Goal: Navigation & Orientation: Understand site structure

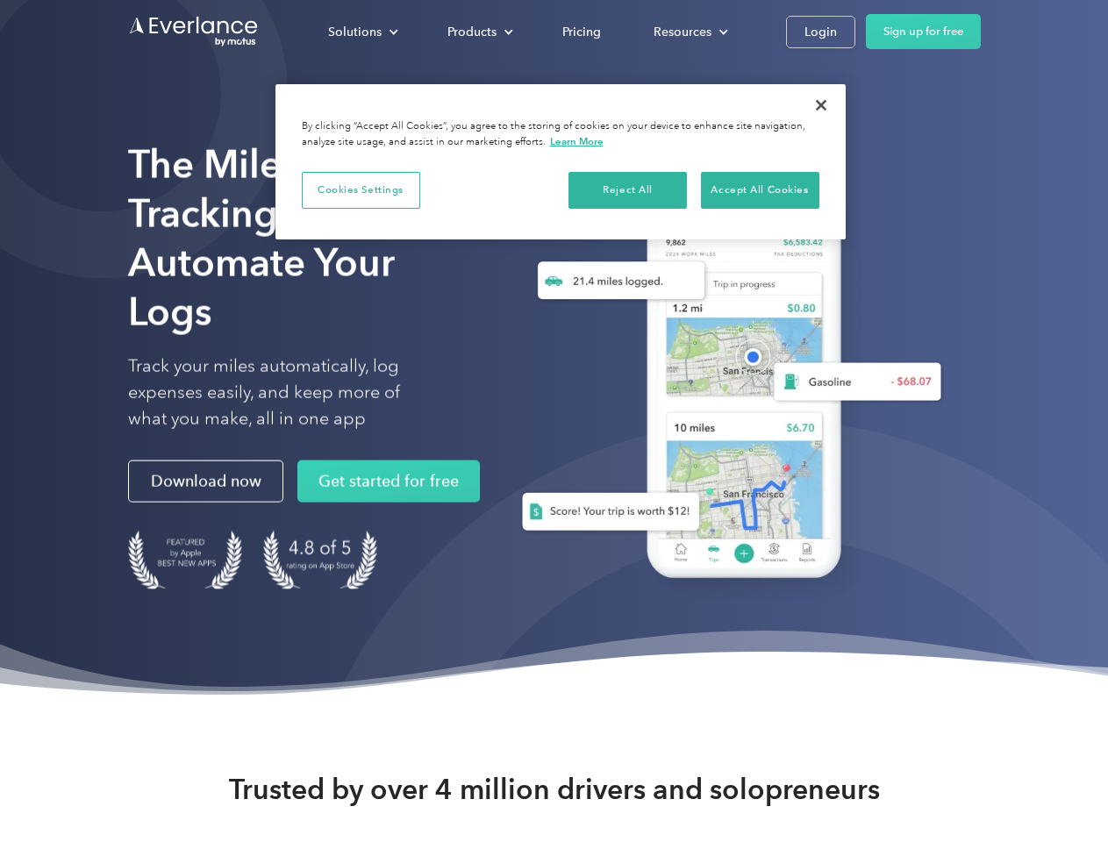
click at [362, 32] on div "Solutions" at bounding box center [355, 32] width 54 height 22
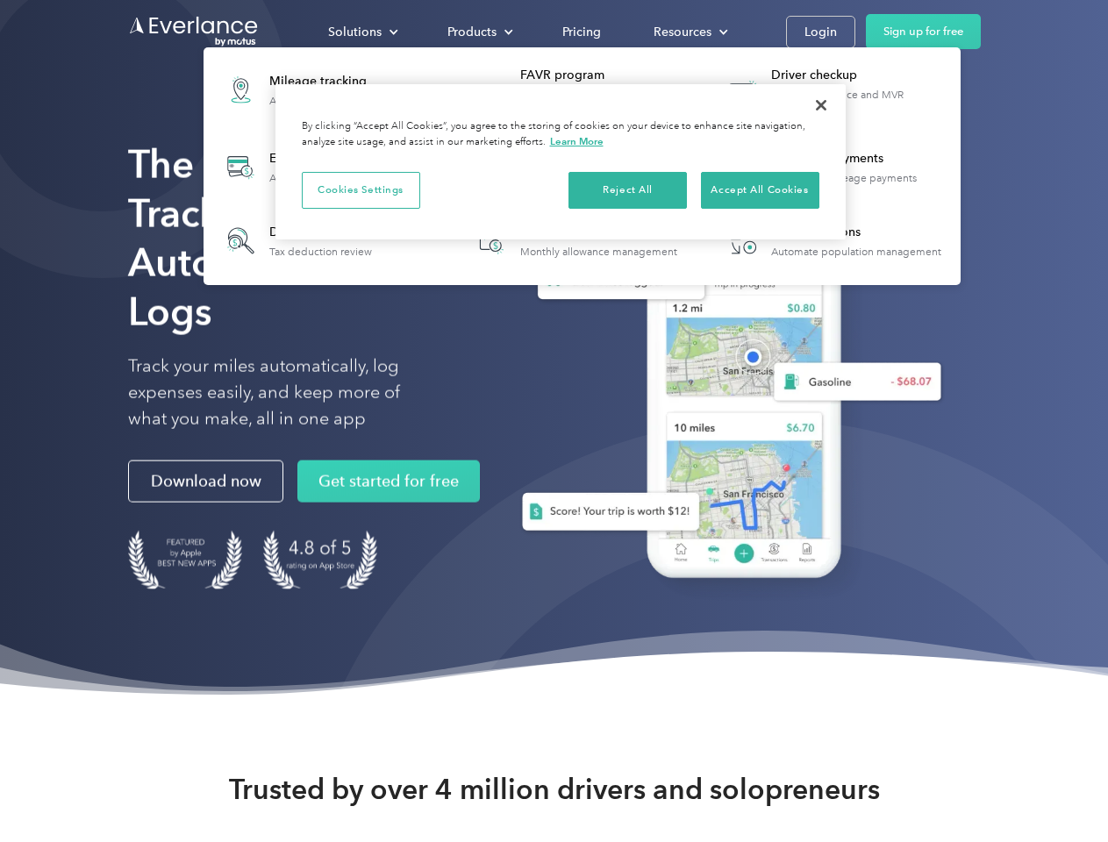
click at [478, 32] on div "Products" at bounding box center [472, 32] width 49 height 22
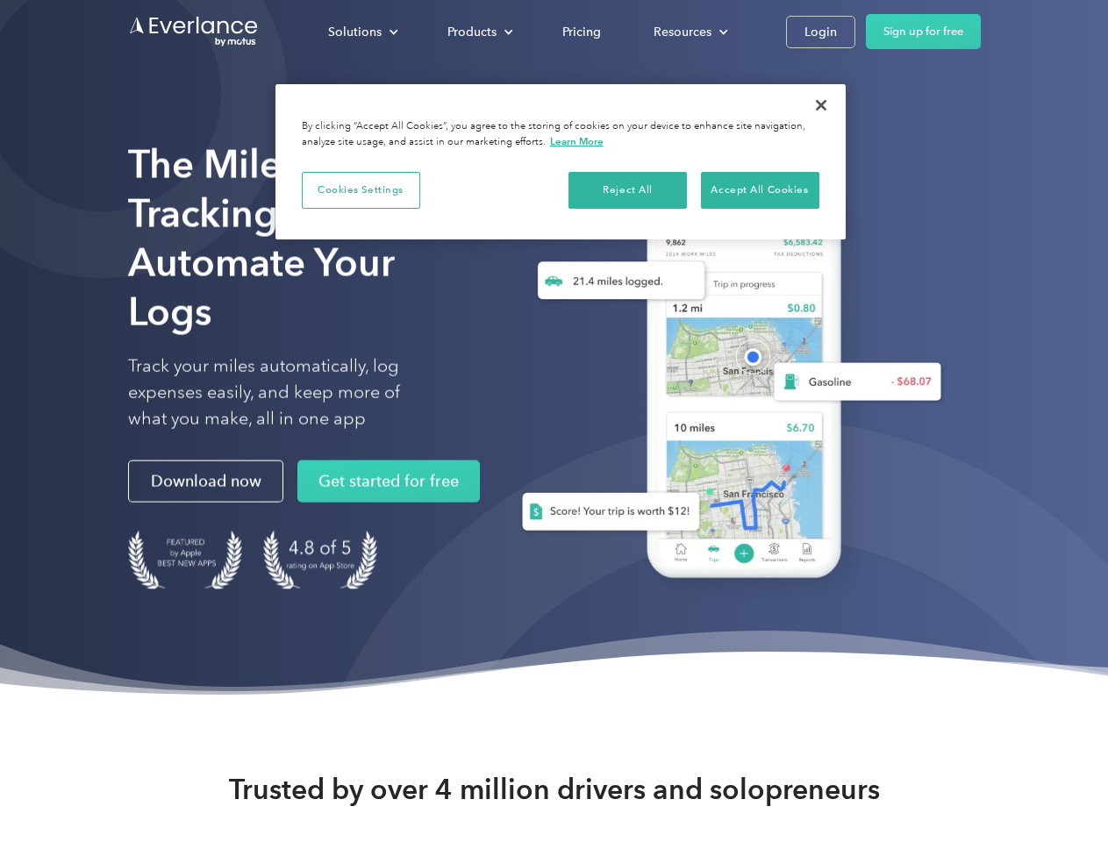
click at [689, 32] on div "Resources" at bounding box center [683, 32] width 58 height 22
click at [361, 190] on button "Cookies Settings" at bounding box center [361, 190] width 118 height 37
click at [362, 32] on div "Solutions" at bounding box center [355, 32] width 54 height 22
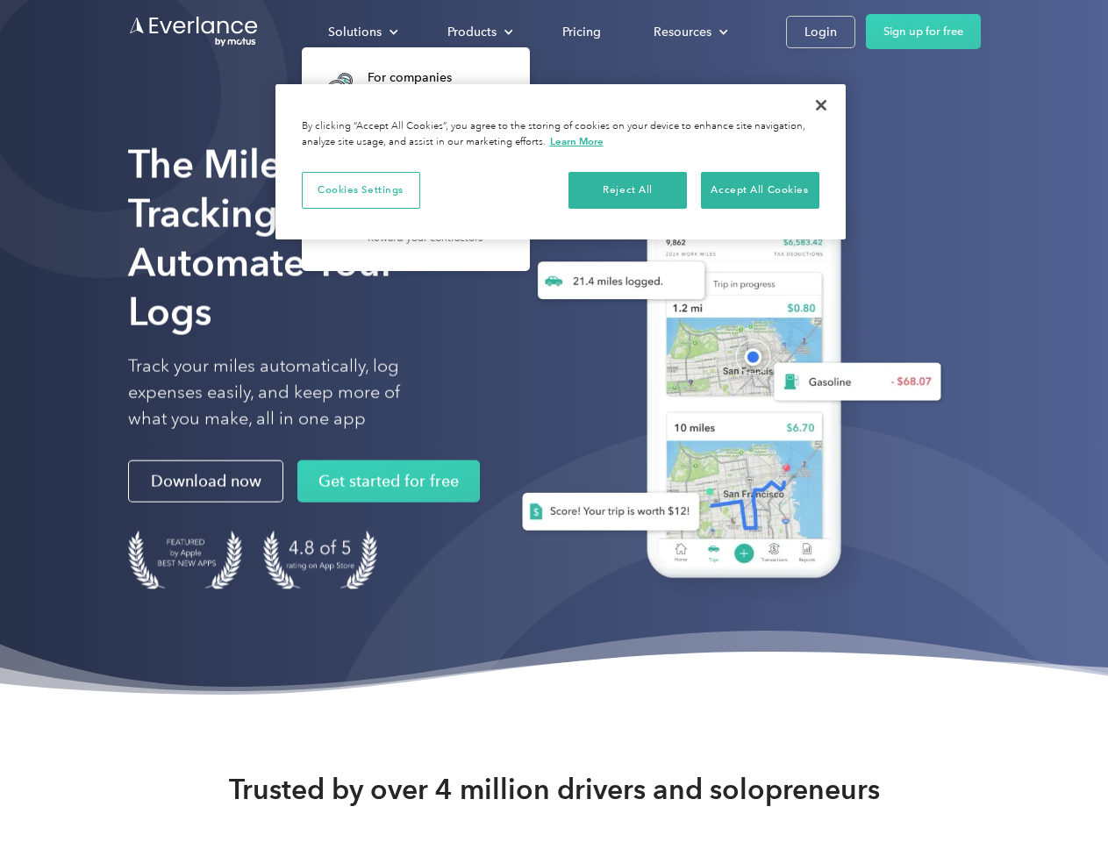
click at [478, 32] on div "Products" at bounding box center [472, 32] width 49 height 22
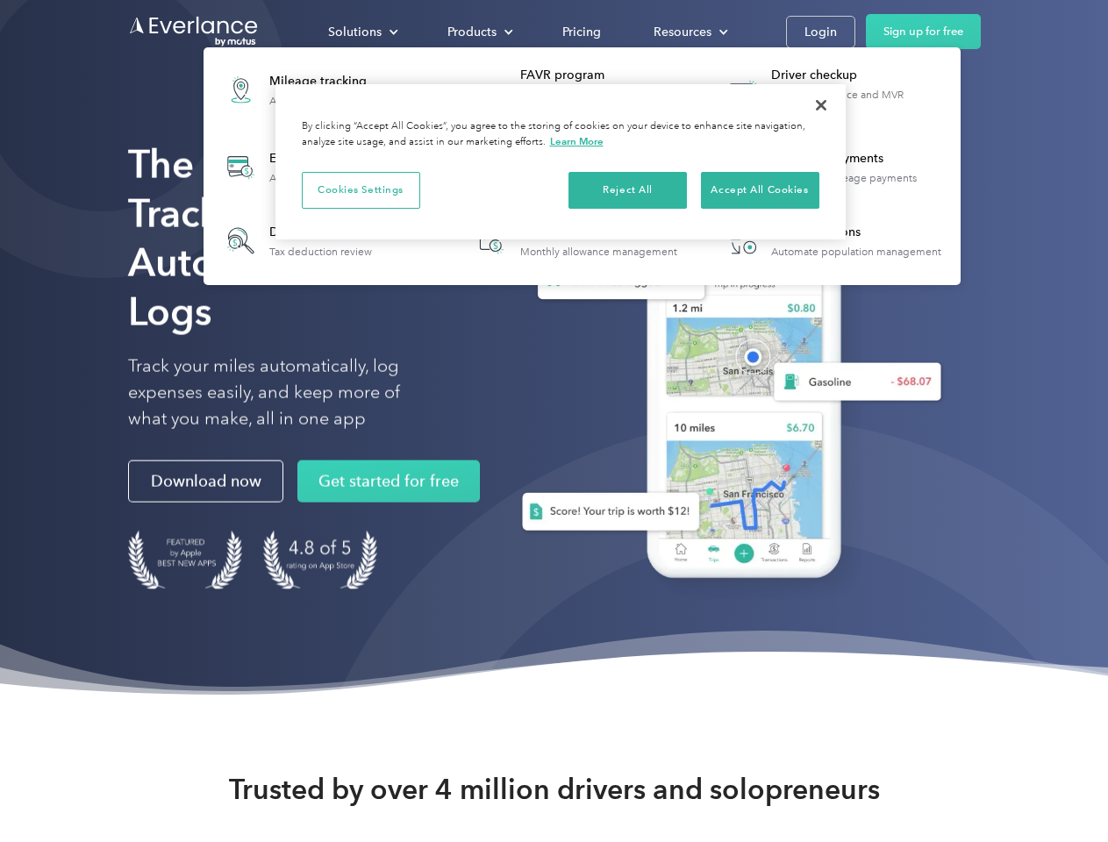
click at [689, 32] on div "Resources" at bounding box center [683, 32] width 58 height 22
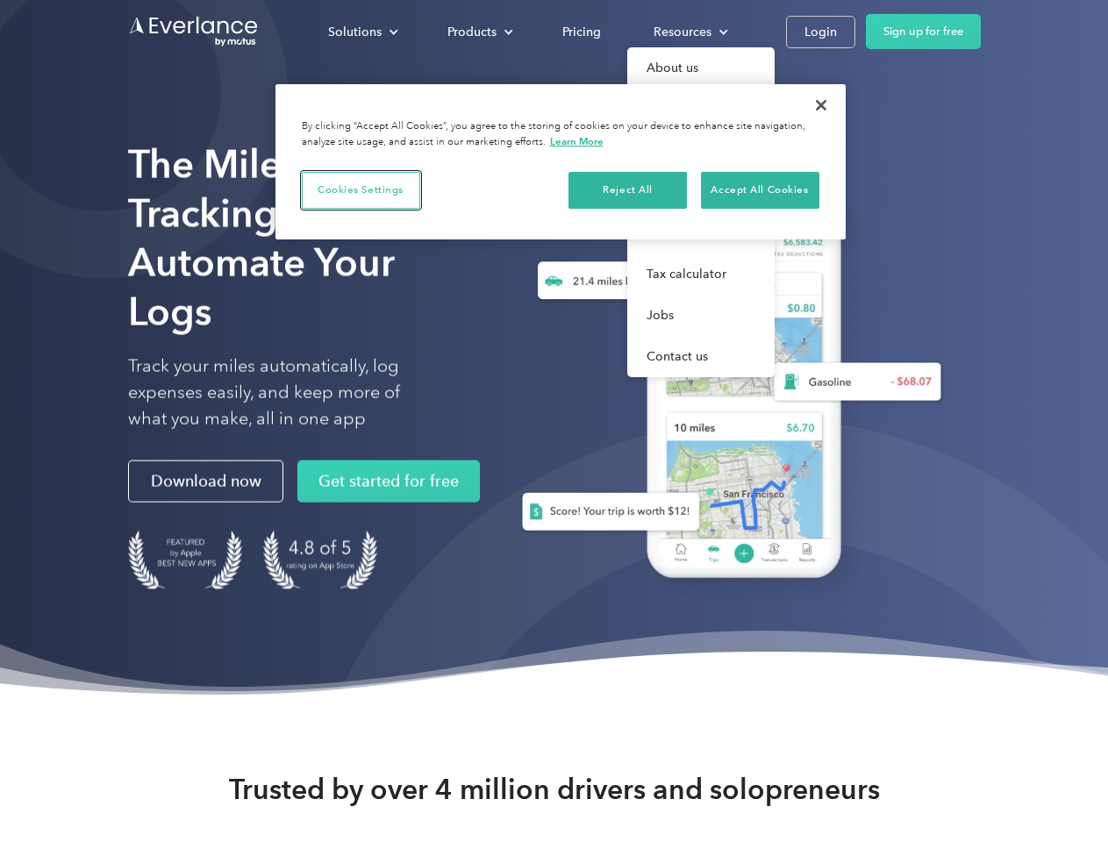
click at [361, 190] on button "Cookies Settings" at bounding box center [361, 190] width 118 height 37
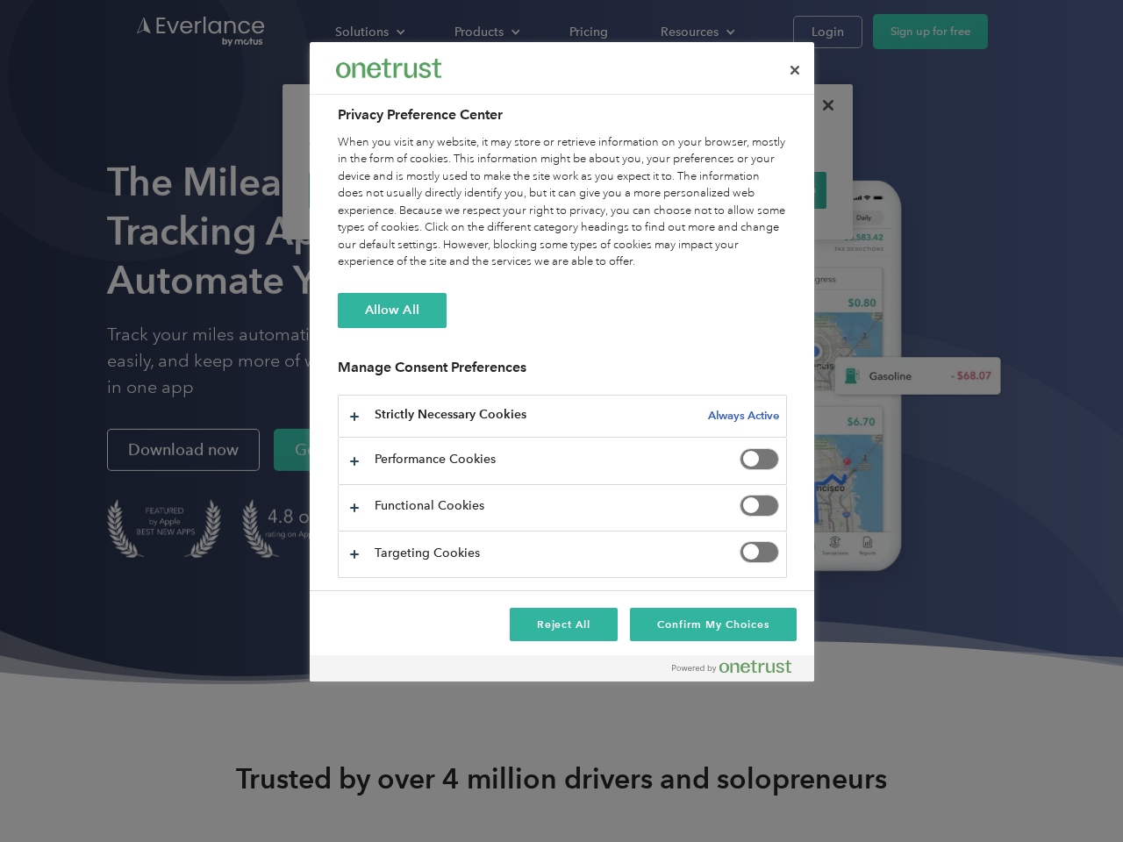
click at [628, 190] on div "When you visit any website, it may store or retrieve information on your browse…" at bounding box center [562, 202] width 449 height 137
click at [760, 190] on div "When you visit any website, it may store or retrieve information on your browse…" at bounding box center [562, 202] width 449 height 137
click at [821, 105] on div at bounding box center [561, 421] width 1123 height 842
